Goal: Information Seeking & Learning: Learn about a topic

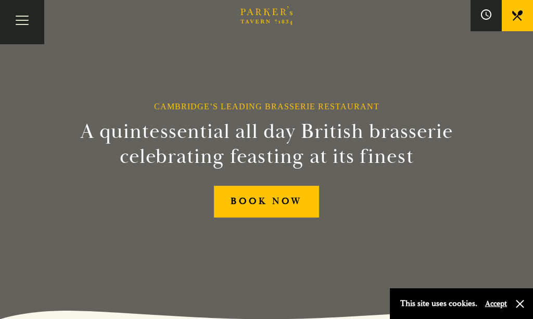
click at [493, 307] on button "Accept" at bounding box center [496, 304] width 22 height 10
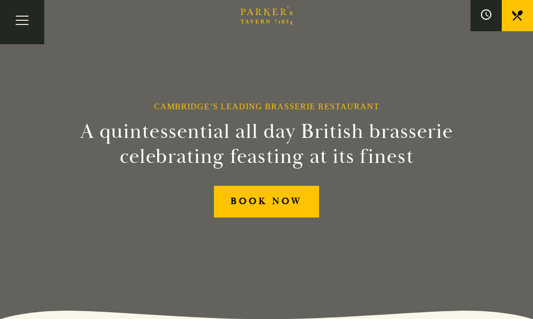
click at [521, 10] on link at bounding box center [517, 15] width 31 height 31
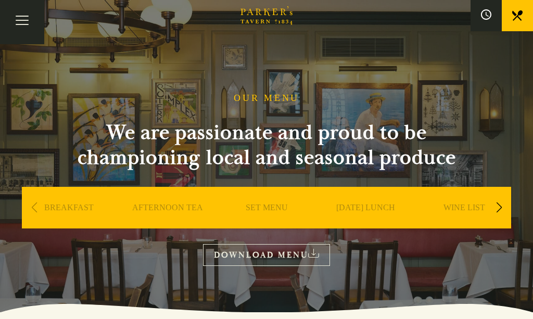
click at [272, 207] on link "SET MENU" at bounding box center [267, 223] width 42 height 42
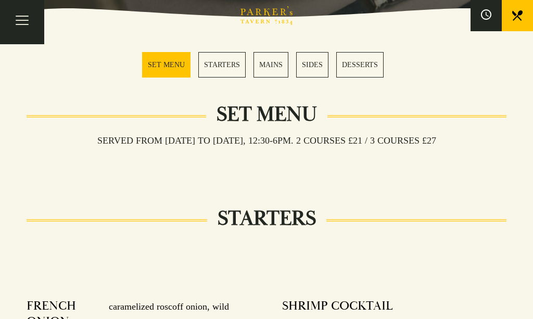
scroll to position [295, 0]
click at [271, 68] on link "MAINS" at bounding box center [270, 64] width 35 height 25
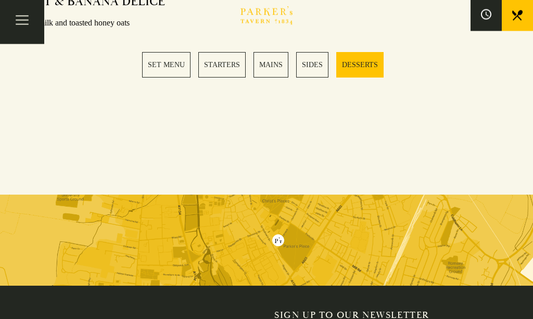
scroll to position [1592, 0]
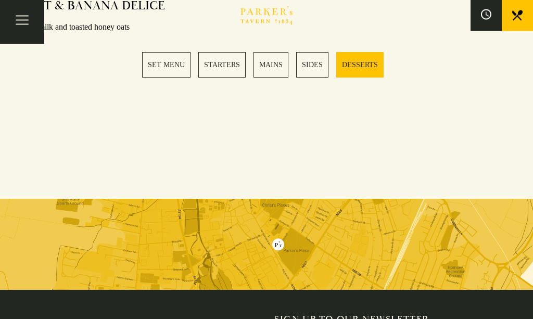
click at [35, 24] on button "Toggle navigation" at bounding box center [22, 22] width 44 height 44
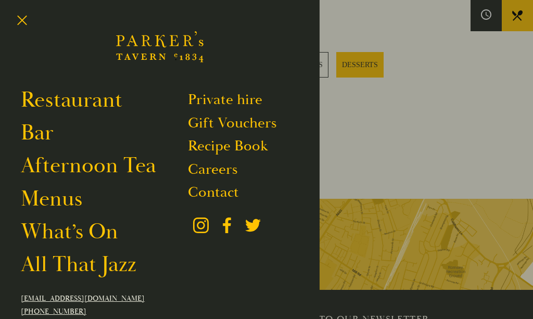
click at [63, 207] on link "Menus" at bounding box center [51, 198] width 61 height 27
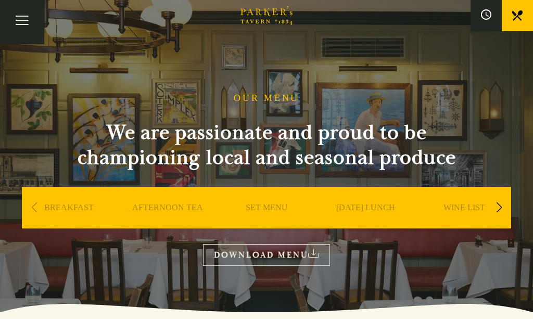
click at [457, 246] on div "OUR MENU We are passionate and proud to be championing local and seasonal produ…" at bounding box center [266, 179] width 520 height 173
click at [288, 250] on link "DOWNLOAD MENU" at bounding box center [266, 254] width 127 height 21
click at [273, 206] on link "SET MENU" at bounding box center [267, 223] width 42 height 42
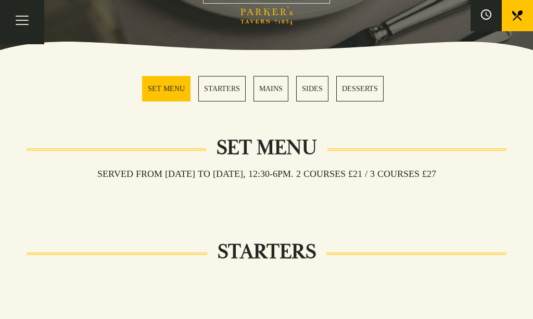
scroll to position [262, 0]
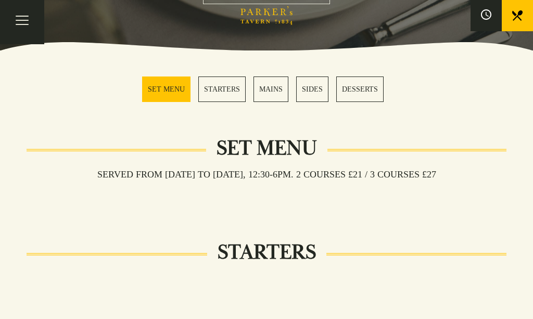
click at [264, 87] on link "MAINS" at bounding box center [270, 88] width 35 height 25
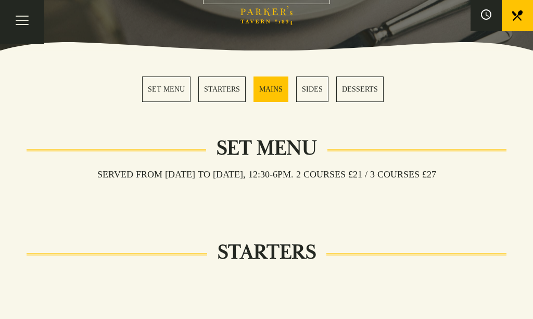
scroll to position [847, 0]
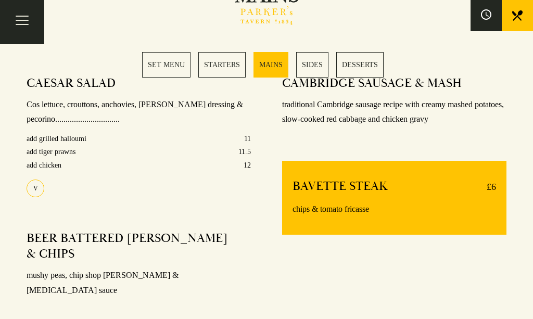
click at [269, 71] on link "MAINS" at bounding box center [270, 64] width 35 height 25
click at [273, 64] on link "MAINS" at bounding box center [270, 64] width 35 height 25
click at [514, 16] on icon at bounding box center [517, 15] width 10 height 10
